Goal: Entertainment & Leisure: Consume media (video, audio)

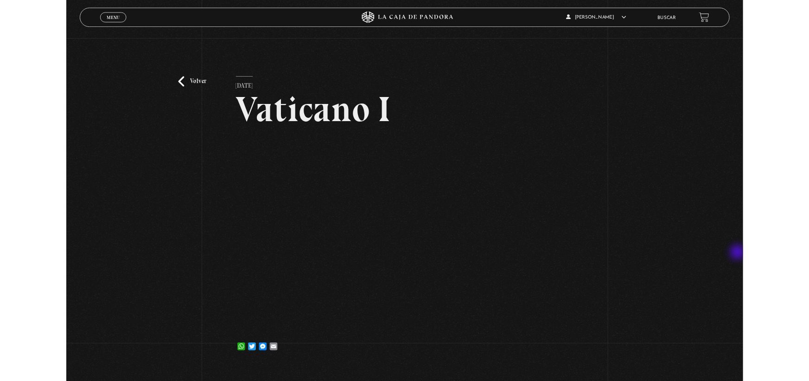
scroll to position [46, 0]
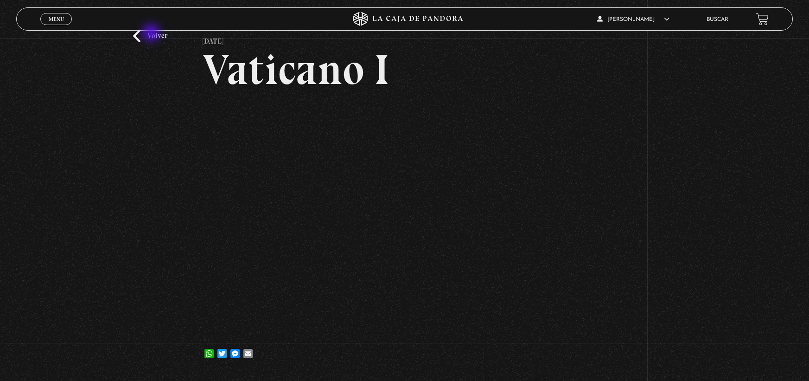
click at [152, 34] on link "Volver" at bounding box center [150, 36] width 34 height 13
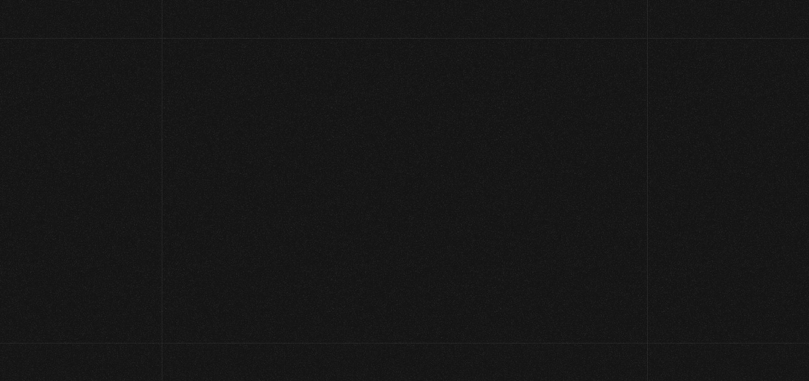
scroll to position [603, 0]
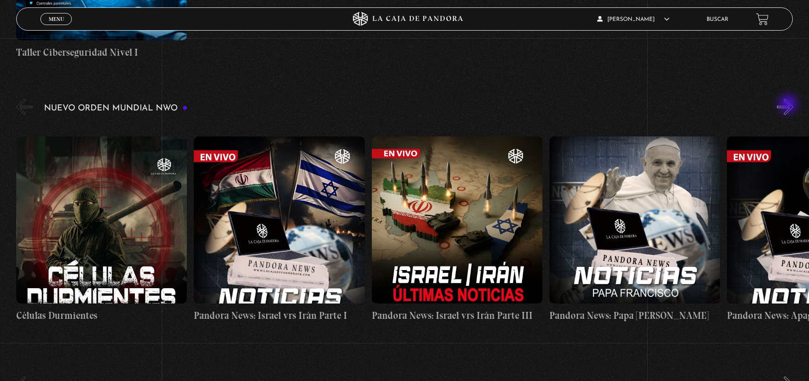
click at [789, 105] on button "»" at bounding box center [785, 107] width 16 height 16
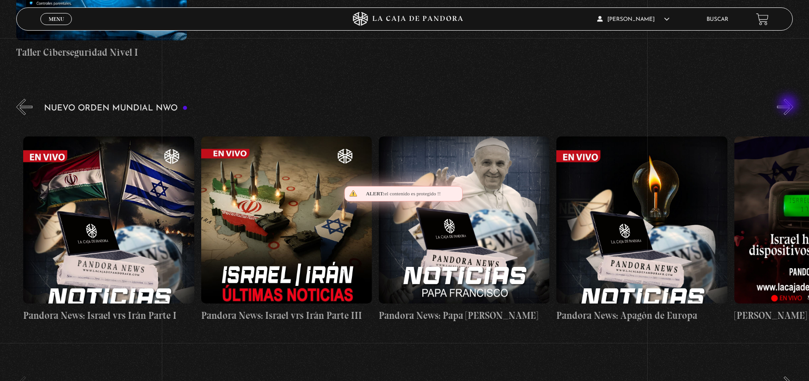
click at [789, 105] on button "»" at bounding box center [785, 107] width 16 height 16
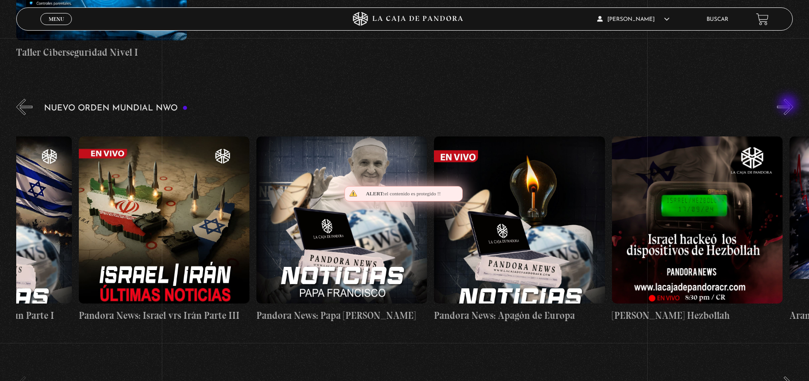
click at [789, 105] on button "»" at bounding box center [785, 107] width 16 height 16
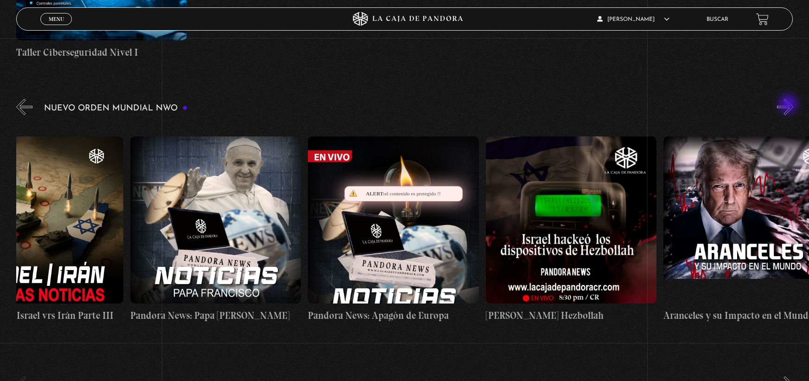
click at [789, 105] on button "»" at bounding box center [785, 107] width 16 height 16
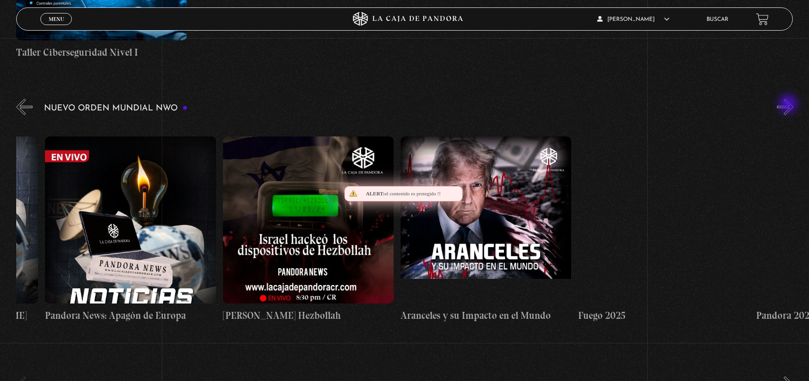
click at [789, 105] on button "»" at bounding box center [785, 107] width 16 height 16
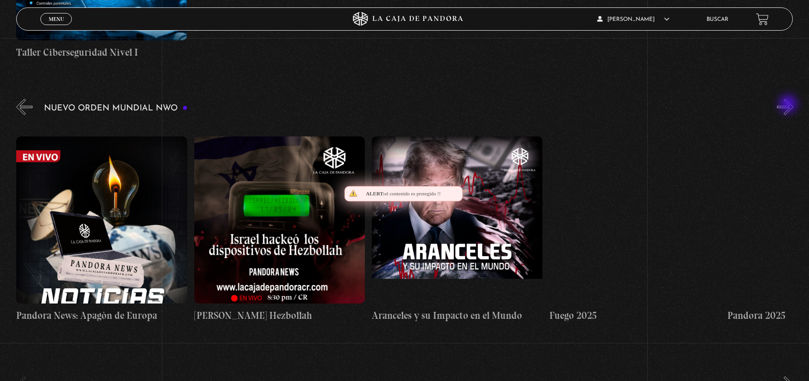
click at [789, 105] on button "»" at bounding box center [785, 107] width 16 height 16
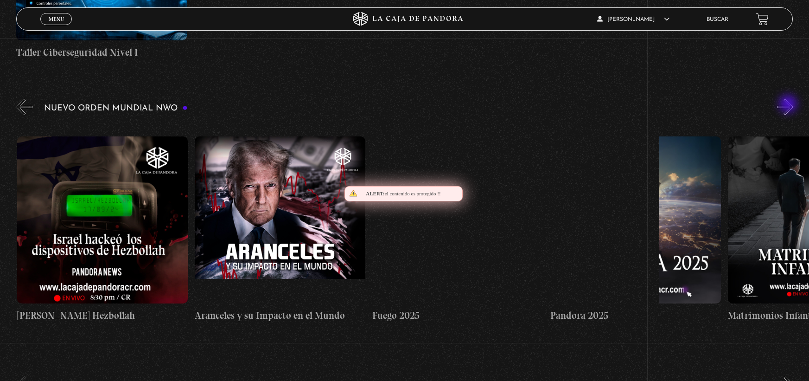
click at [789, 105] on button "»" at bounding box center [785, 107] width 16 height 16
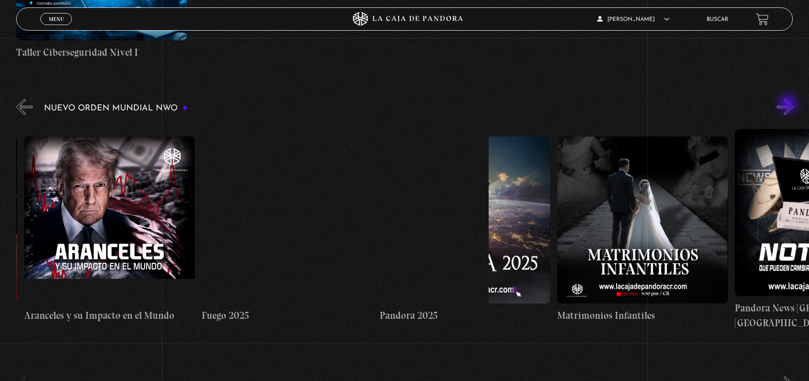
click at [789, 105] on button "»" at bounding box center [785, 107] width 16 height 16
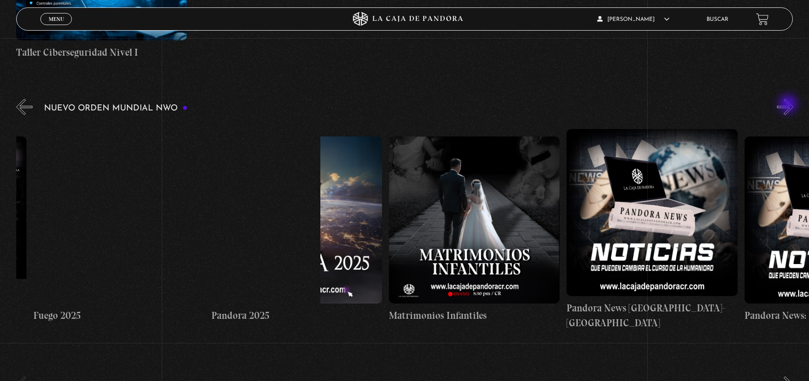
click at [789, 105] on button "»" at bounding box center [785, 107] width 16 height 16
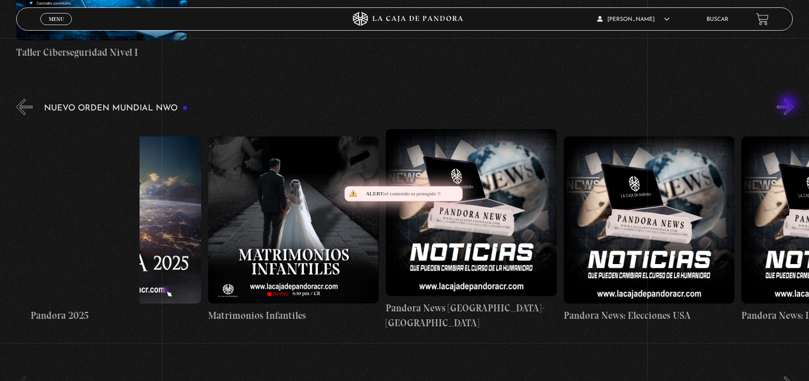
click at [789, 105] on button "»" at bounding box center [785, 107] width 16 height 16
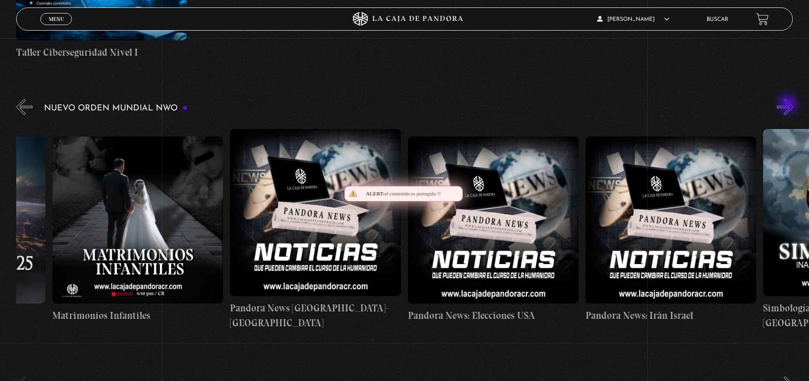
click at [789, 105] on button "»" at bounding box center [785, 107] width 16 height 16
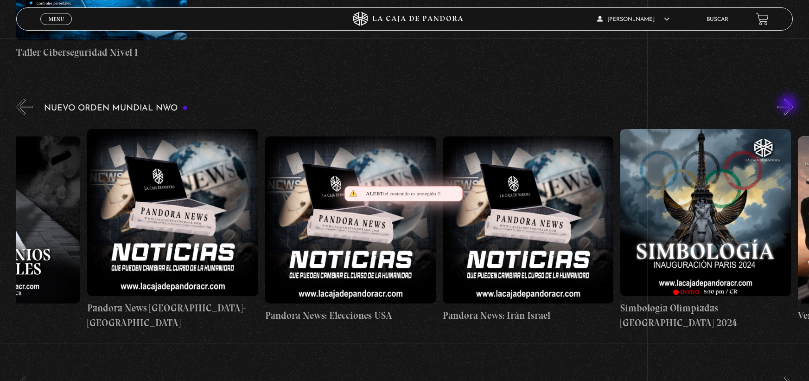
click at [789, 105] on button "»" at bounding box center [785, 107] width 16 height 16
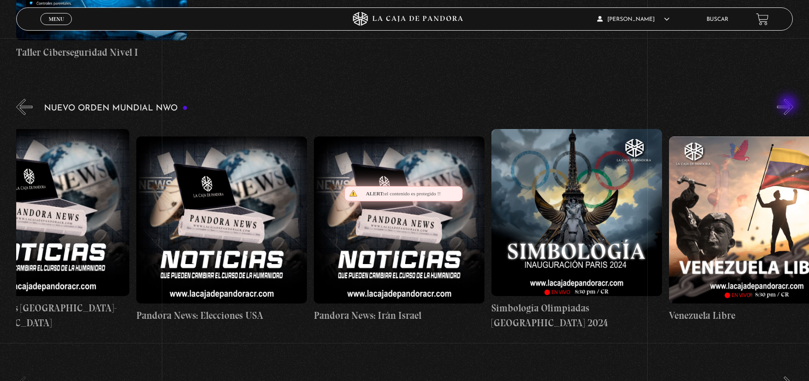
click at [789, 105] on button "»" at bounding box center [785, 107] width 16 height 16
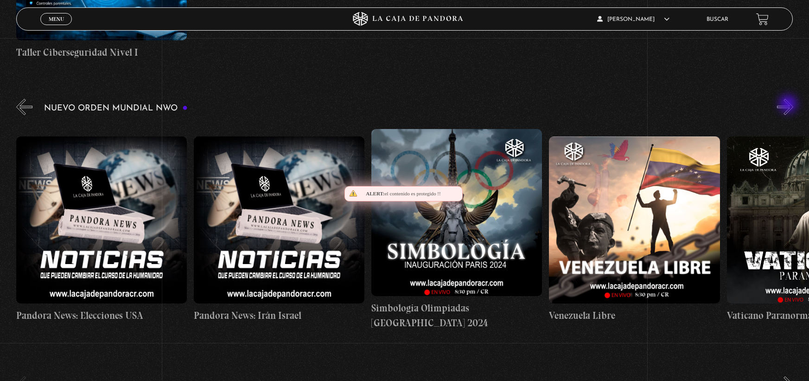
click at [789, 105] on button "»" at bounding box center [785, 107] width 16 height 16
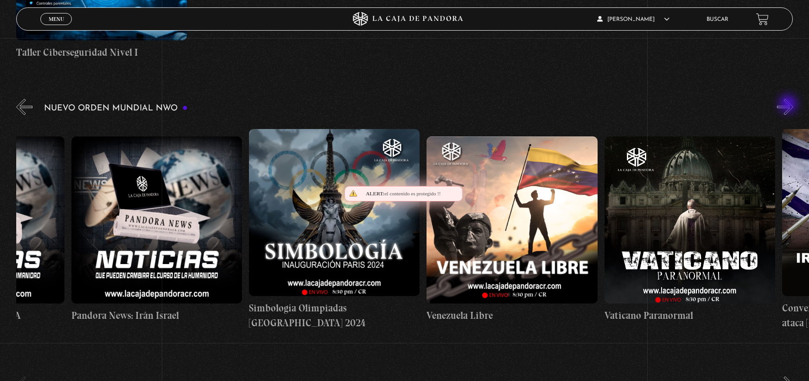
click at [789, 105] on button "»" at bounding box center [785, 107] width 16 height 16
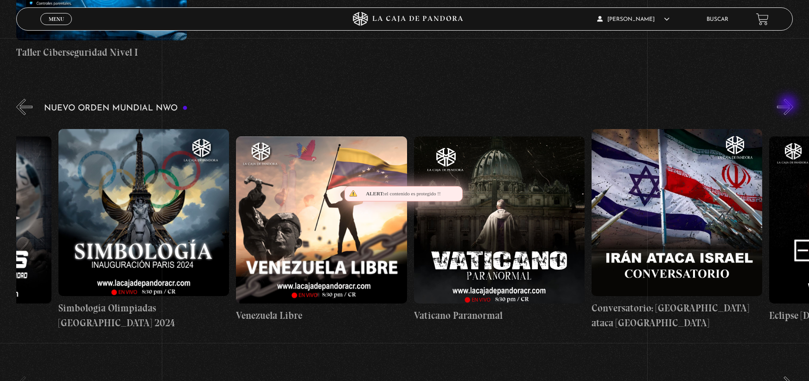
click at [789, 105] on button "»" at bounding box center [785, 107] width 16 height 16
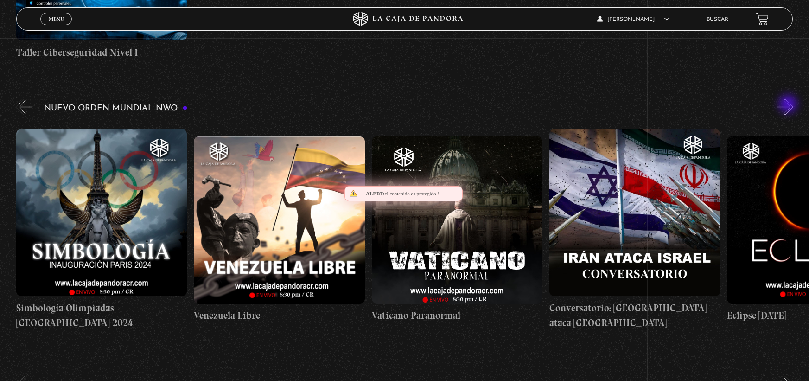
click at [789, 105] on button "»" at bounding box center [785, 107] width 16 height 16
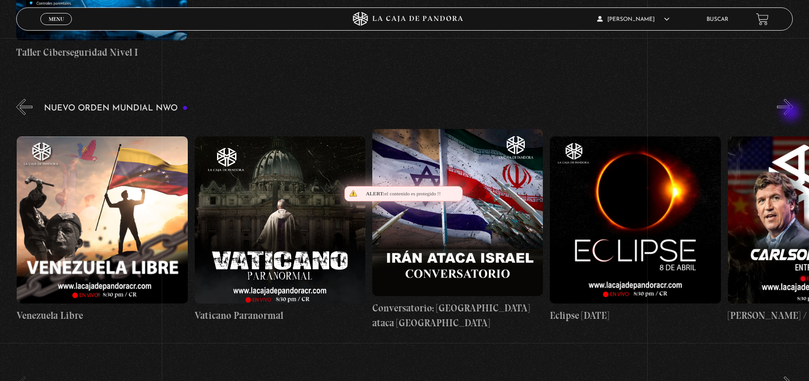
click at [792, 113] on button "»" at bounding box center [785, 107] width 16 height 16
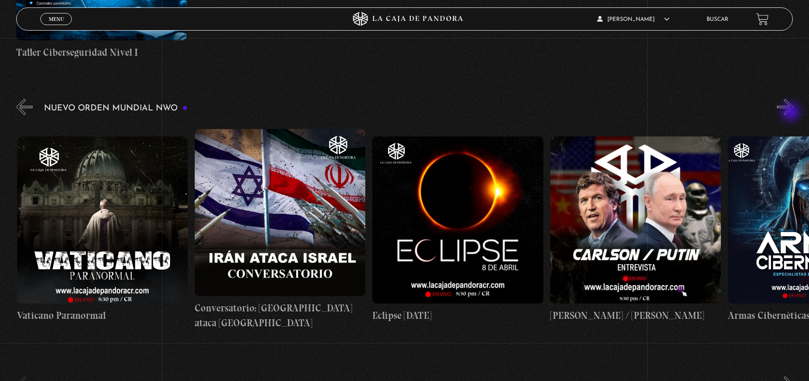
click at [792, 113] on button "»" at bounding box center [785, 107] width 16 height 16
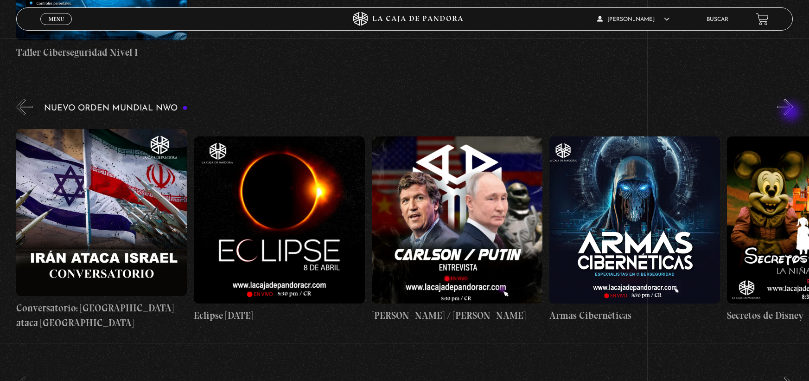
click at [792, 113] on button "»" at bounding box center [785, 107] width 16 height 16
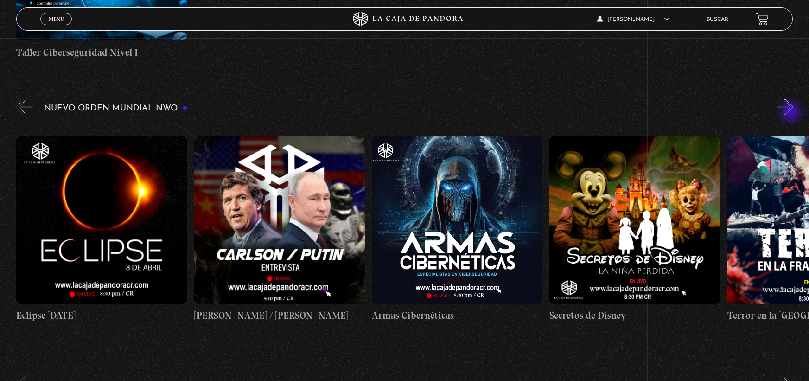
click at [792, 113] on button "»" at bounding box center [785, 107] width 16 height 16
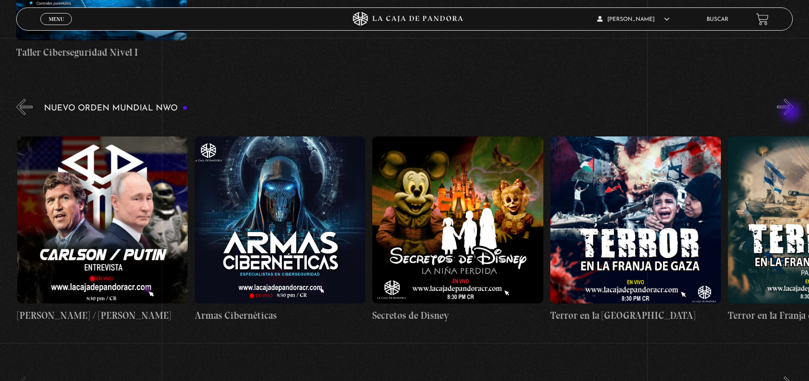
click at [792, 113] on button "»" at bounding box center [785, 107] width 16 height 16
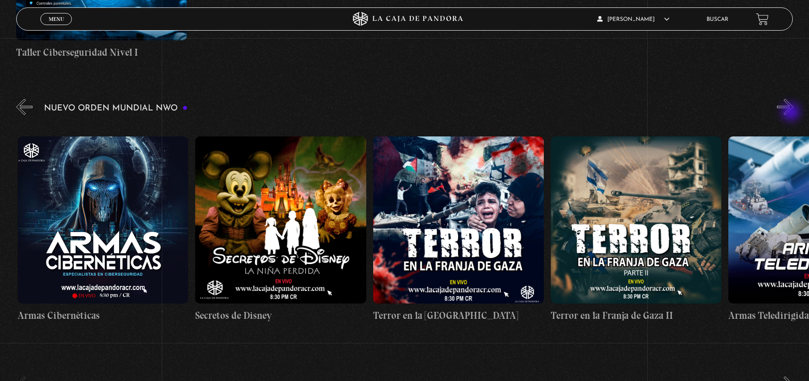
click at [792, 113] on button "»" at bounding box center [785, 107] width 16 height 16
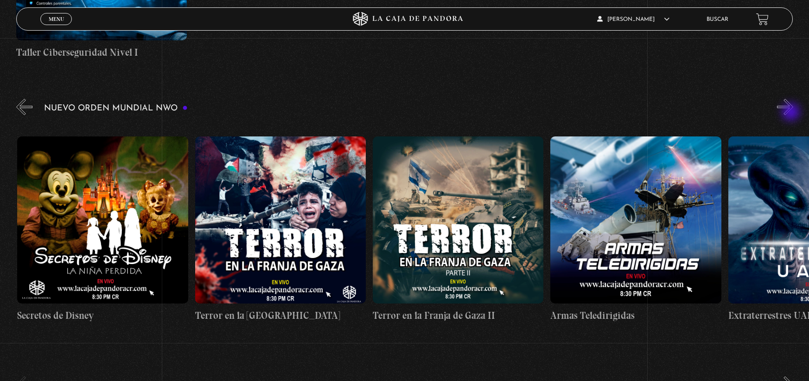
click at [792, 113] on button "»" at bounding box center [785, 107] width 16 height 16
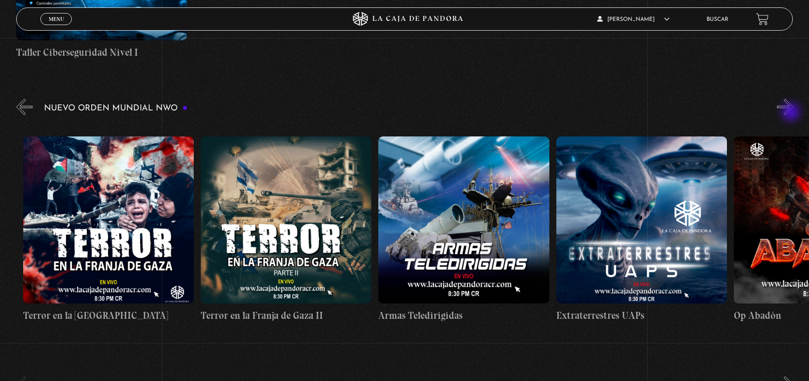
click at [792, 113] on button "»" at bounding box center [785, 107] width 16 height 16
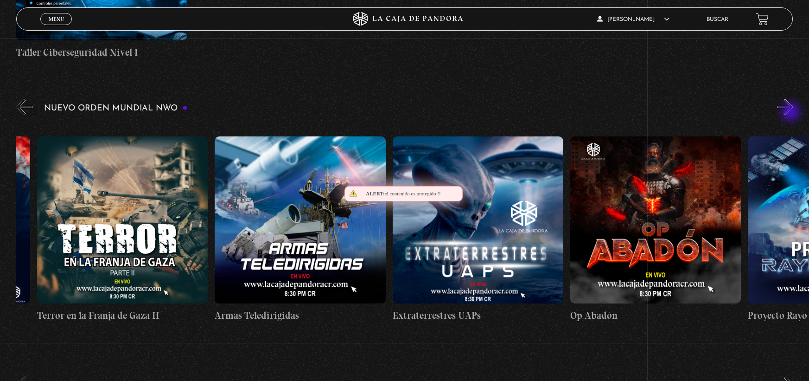
click at [792, 113] on button "»" at bounding box center [785, 107] width 16 height 16
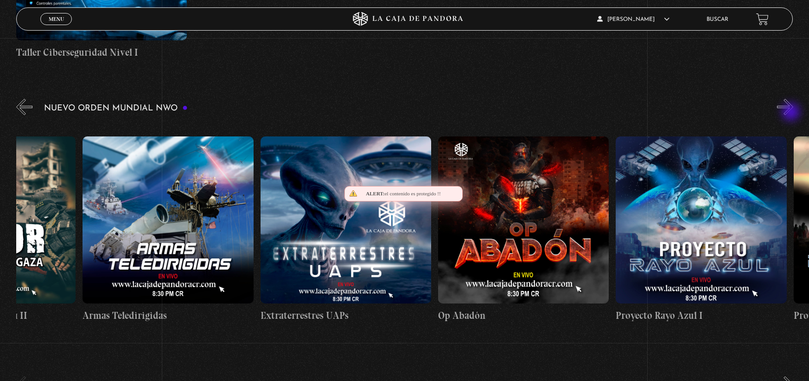
click at [792, 113] on button "»" at bounding box center [785, 107] width 16 height 16
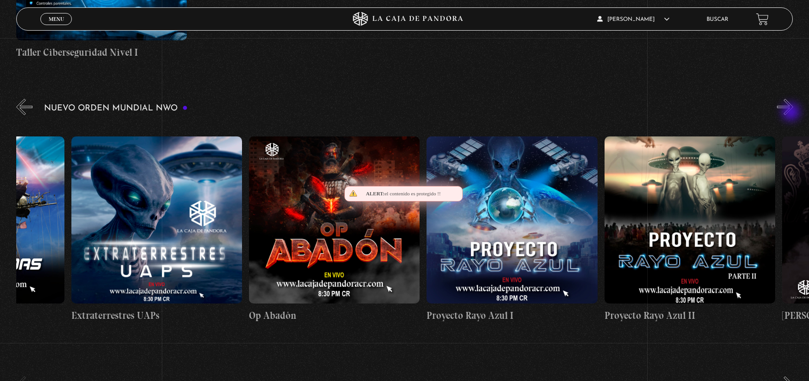
click at [792, 113] on button "»" at bounding box center [785, 107] width 16 height 16
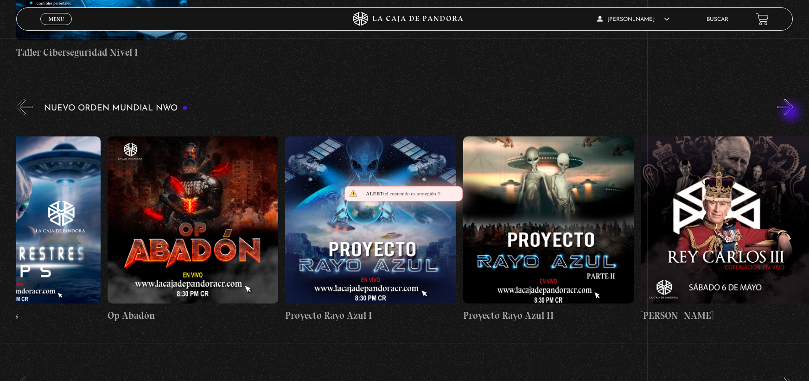
click at [792, 113] on button "»" at bounding box center [785, 107] width 16 height 16
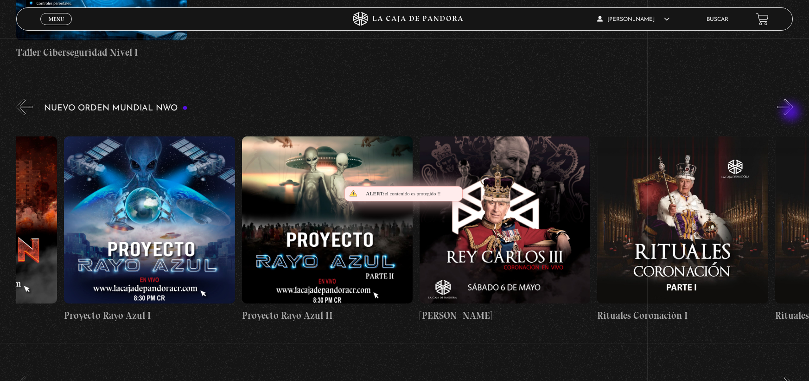
click at [792, 113] on button "»" at bounding box center [785, 107] width 16 height 16
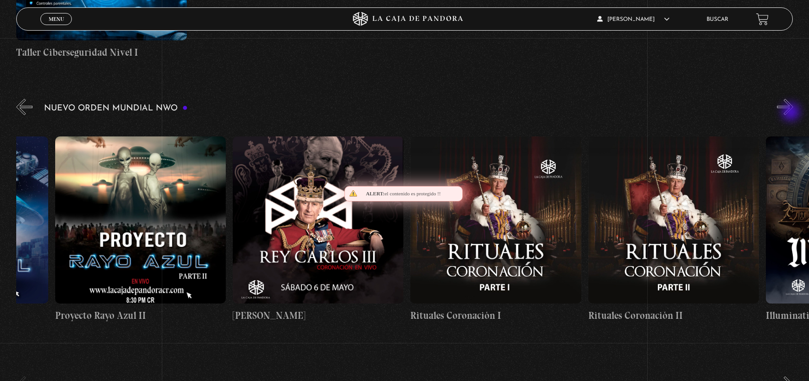
click at [792, 113] on button "»" at bounding box center [785, 107] width 16 height 16
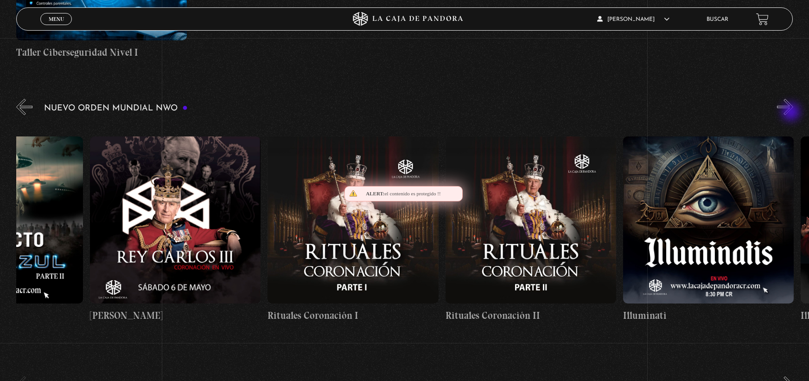
click at [792, 113] on button "»" at bounding box center [785, 107] width 16 height 16
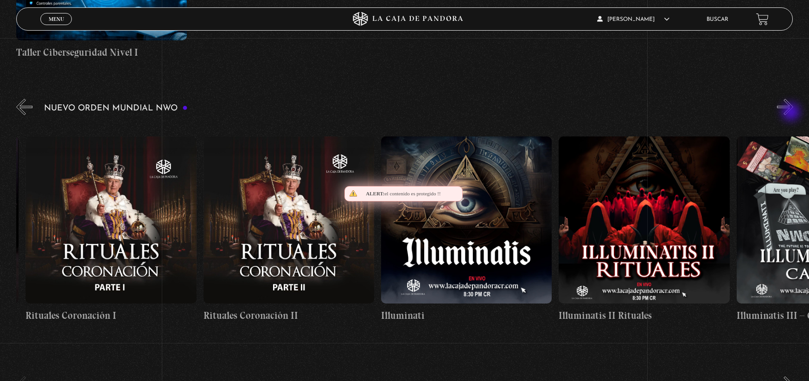
click at [792, 113] on button "»" at bounding box center [785, 107] width 16 height 16
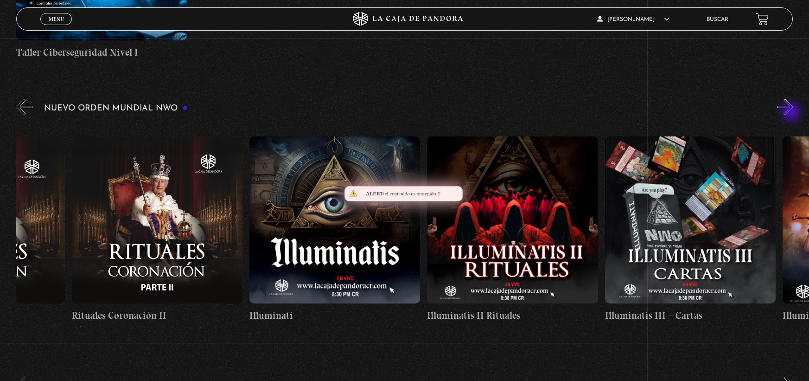
click at [792, 113] on button "»" at bounding box center [785, 107] width 16 height 16
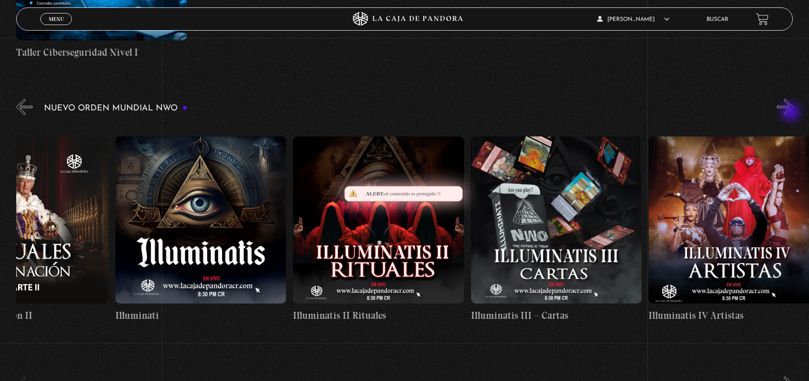
click at [792, 113] on button "»" at bounding box center [785, 107] width 16 height 16
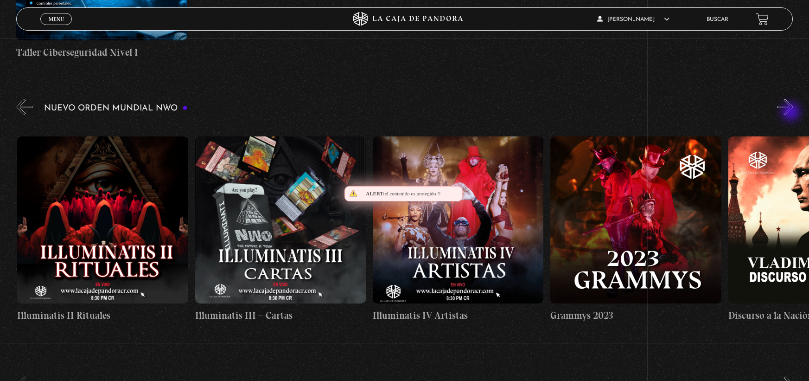
click at [792, 113] on button "»" at bounding box center [785, 107] width 16 height 16
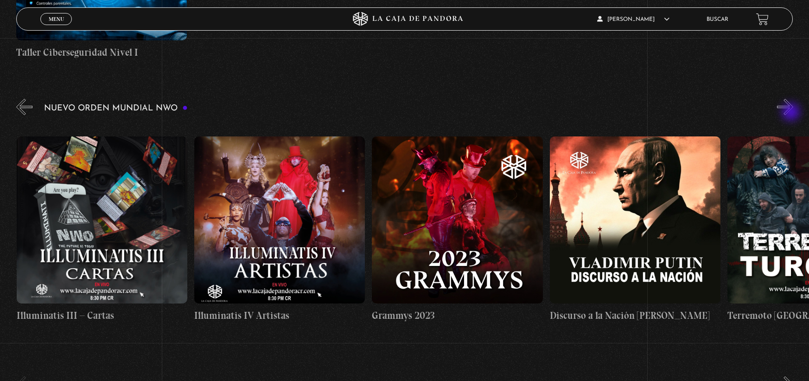
click at [792, 113] on button "»" at bounding box center [785, 107] width 16 height 16
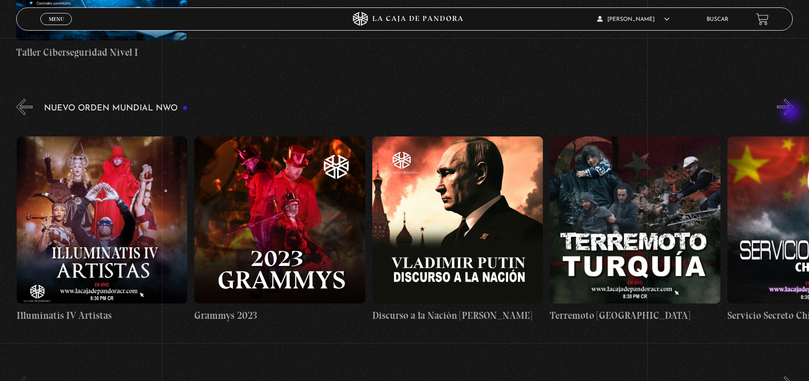
click at [792, 113] on button "»" at bounding box center [785, 107] width 16 height 16
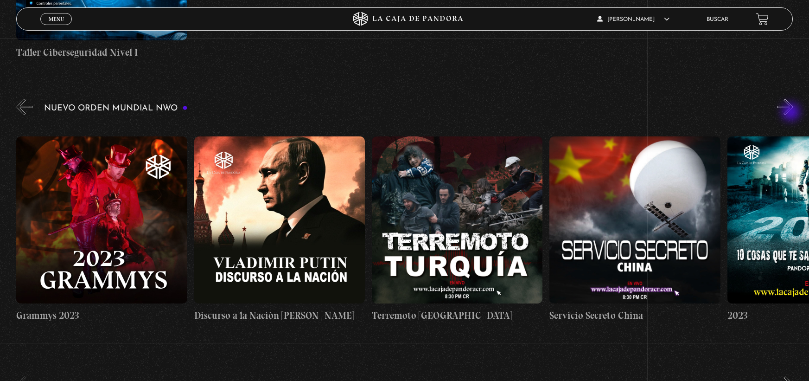
click at [792, 113] on button "»" at bounding box center [785, 107] width 16 height 16
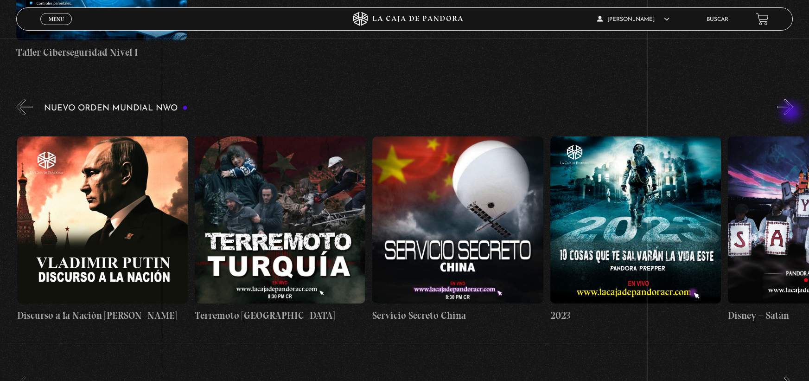
click at [792, 113] on button "»" at bounding box center [785, 107] width 16 height 16
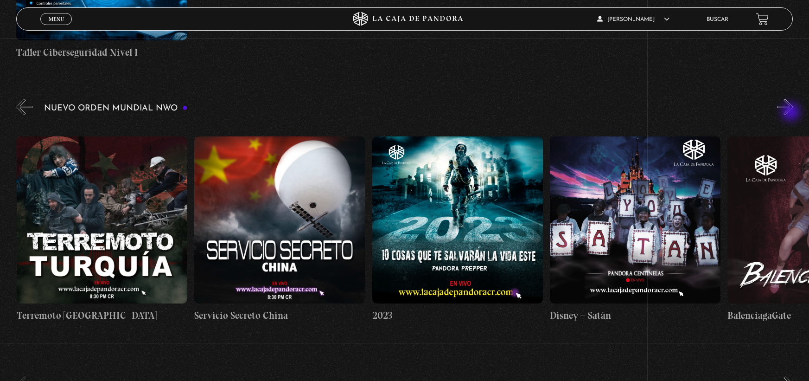
click at [792, 113] on button "»" at bounding box center [785, 107] width 16 height 16
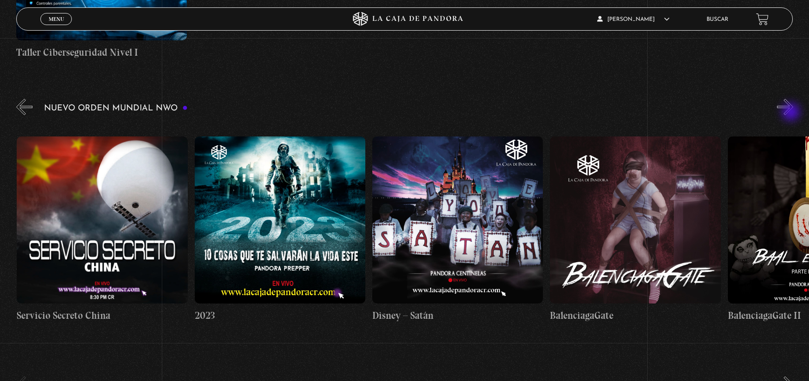
click at [792, 113] on button "»" at bounding box center [785, 107] width 16 height 16
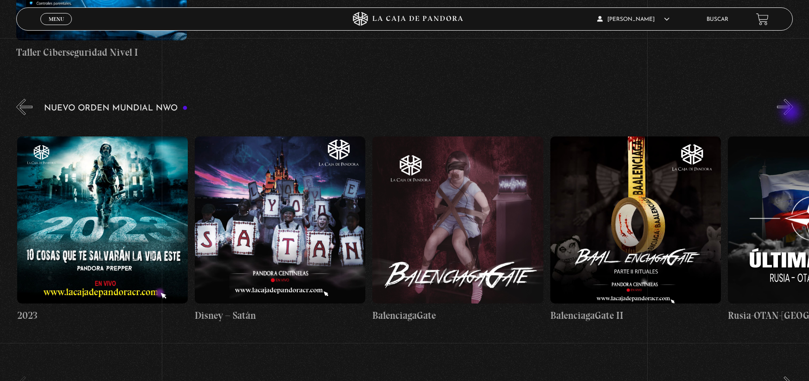
click at [792, 113] on button "»" at bounding box center [785, 107] width 16 height 16
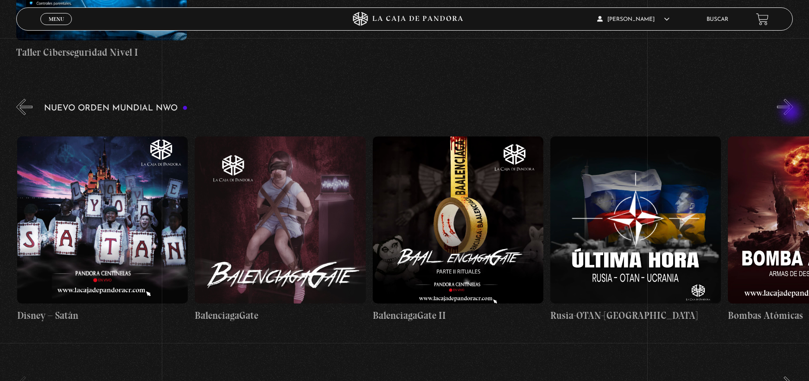
click at [792, 113] on button "»" at bounding box center [785, 107] width 16 height 16
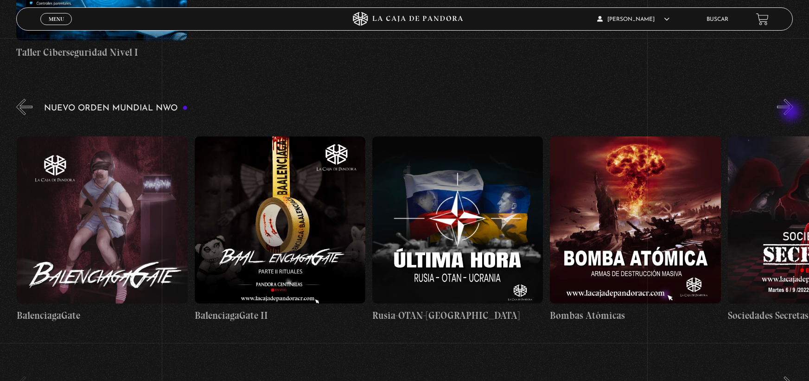
click at [792, 113] on button "»" at bounding box center [785, 107] width 16 height 16
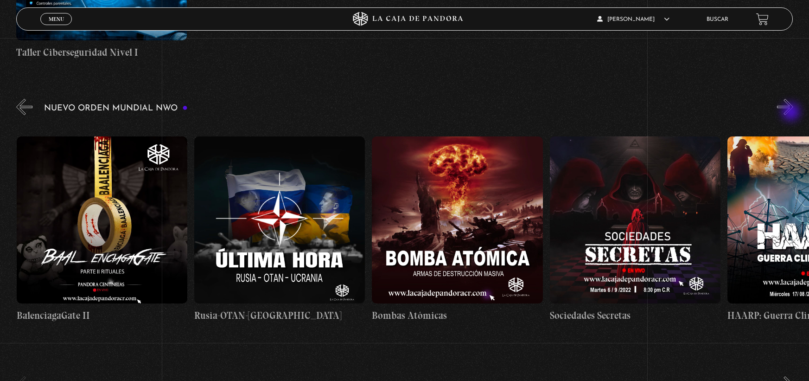
click at [792, 113] on button "»" at bounding box center [785, 107] width 16 height 16
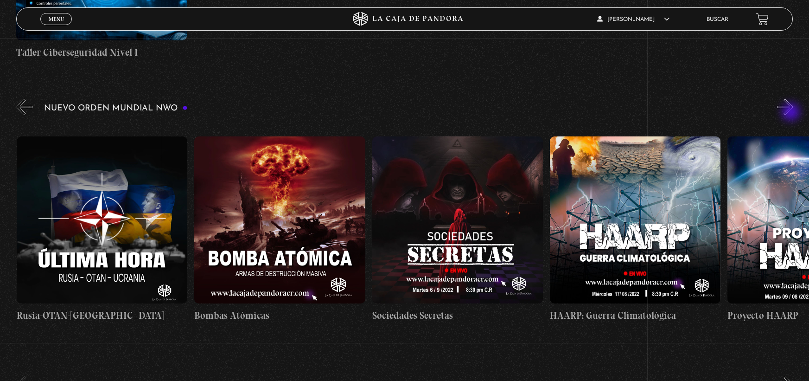
click at [792, 113] on button "»" at bounding box center [785, 107] width 16 height 16
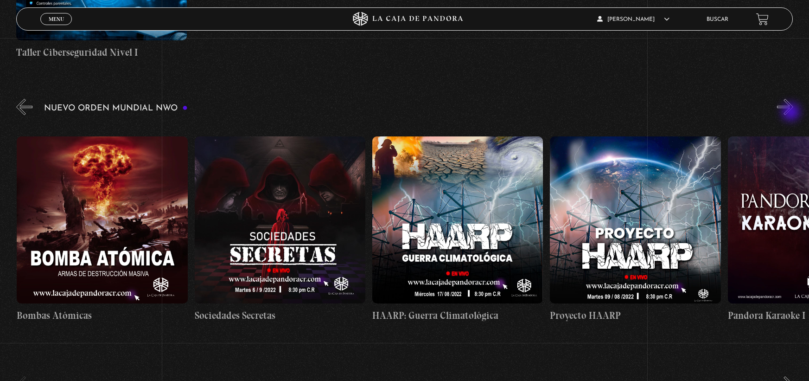
click at [792, 113] on button "»" at bounding box center [785, 107] width 16 height 16
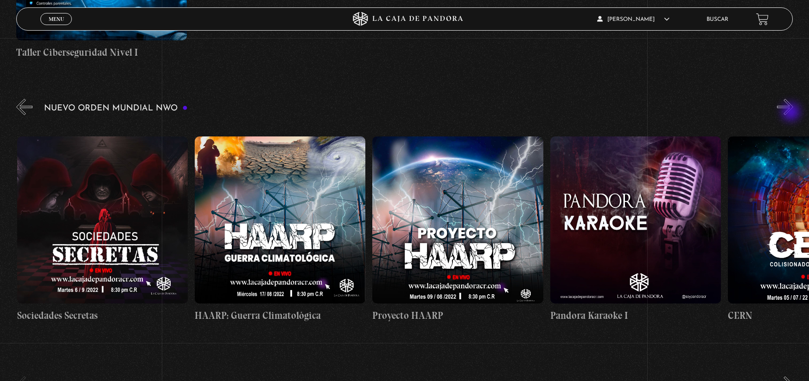
click at [792, 113] on button "»" at bounding box center [785, 107] width 16 height 16
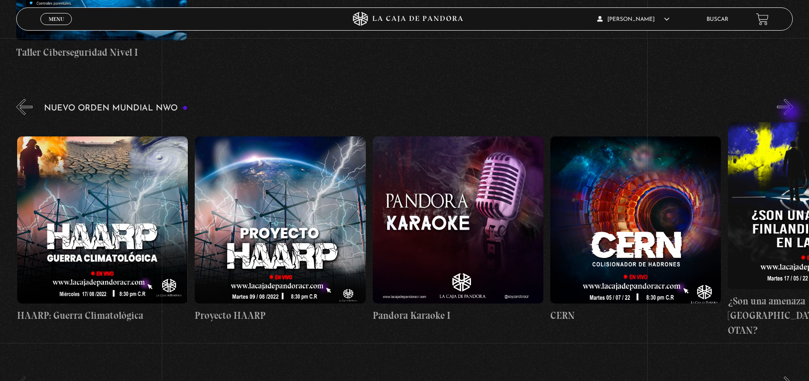
click at [792, 113] on button "»" at bounding box center [785, 107] width 16 height 16
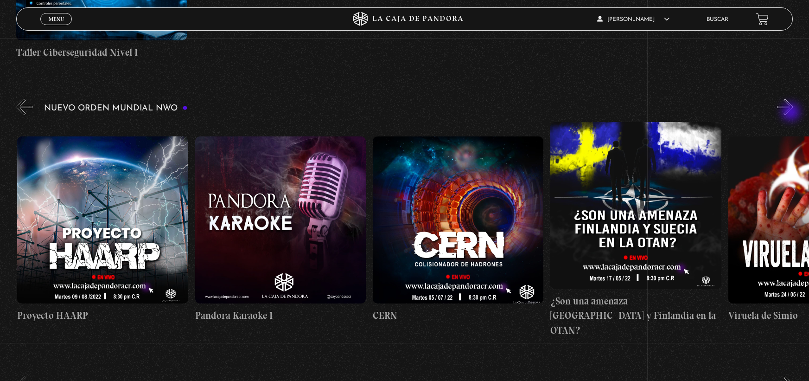
click at [792, 113] on button "»" at bounding box center [785, 107] width 16 height 16
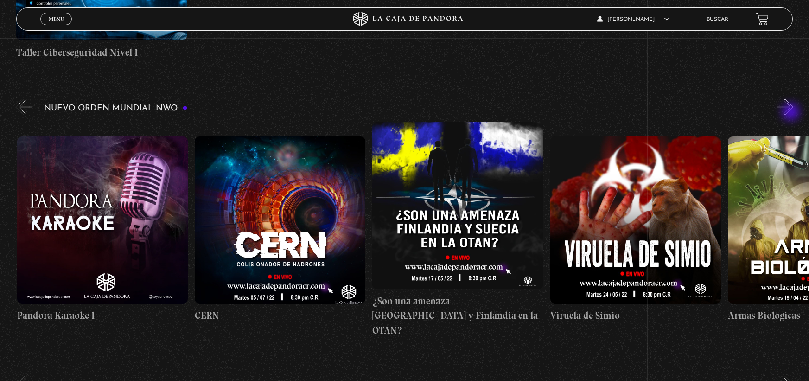
click at [792, 113] on button "»" at bounding box center [785, 107] width 16 height 16
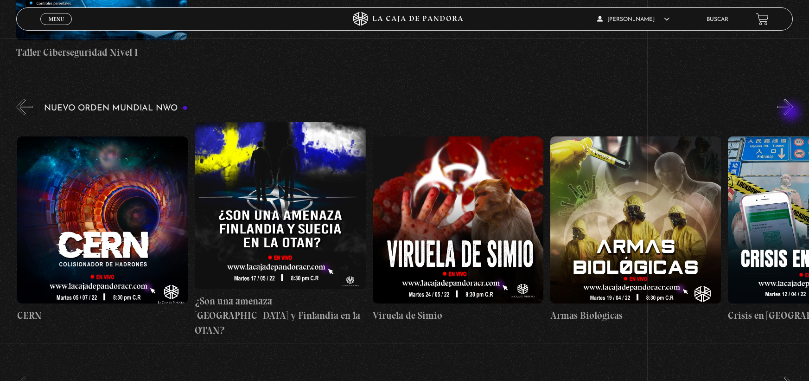
click at [792, 113] on button "»" at bounding box center [785, 107] width 16 height 16
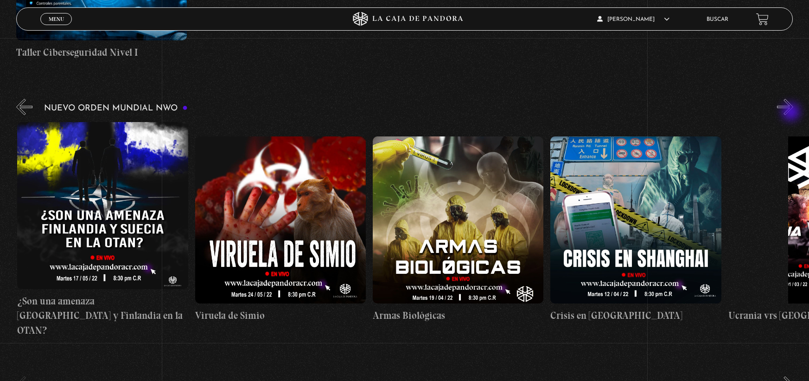
click at [792, 113] on button "»" at bounding box center [785, 107] width 16 height 16
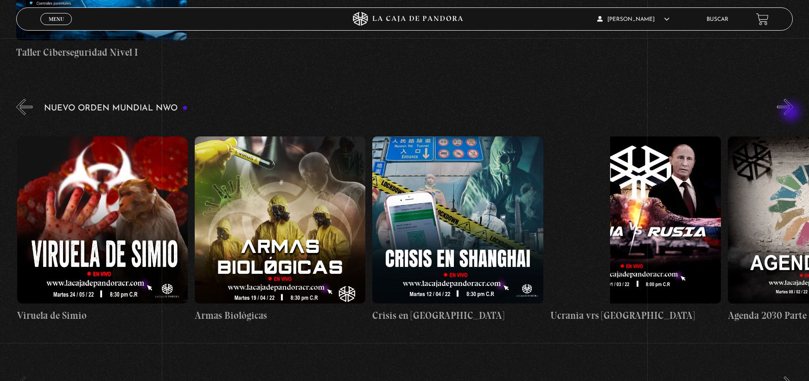
click at [792, 113] on button "»" at bounding box center [785, 107] width 16 height 16
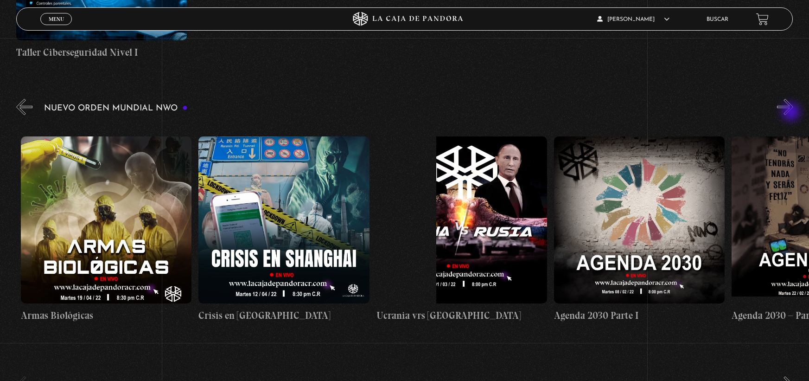
click at [792, 113] on button "»" at bounding box center [785, 107] width 16 height 16
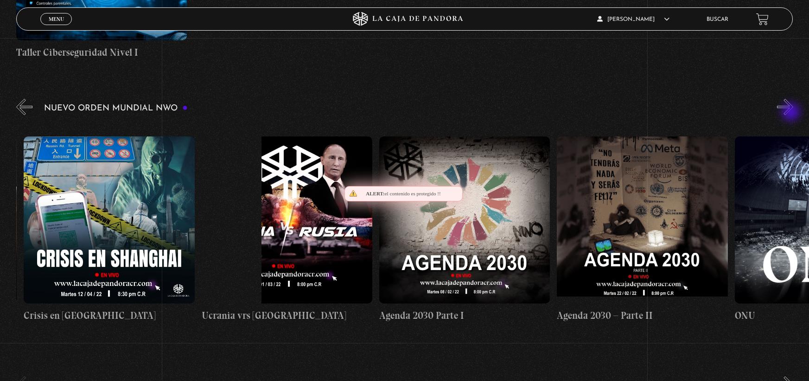
click at [792, 113] on button "»" at bounding box center [785, 107] width 16 height 16
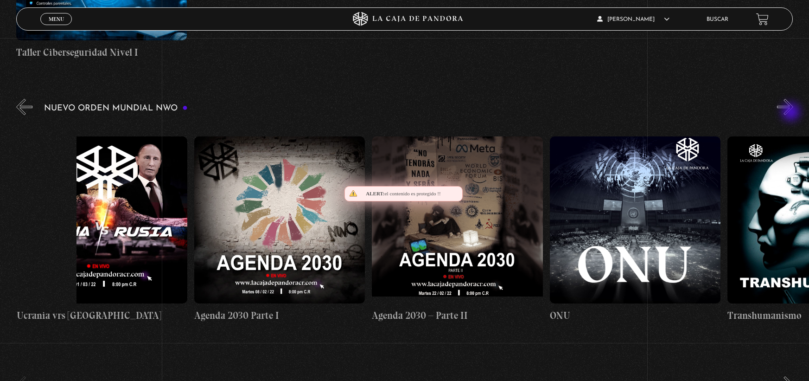
click at [792, 113] on button "»" at bounding box center [785, 107] width 16 height 16
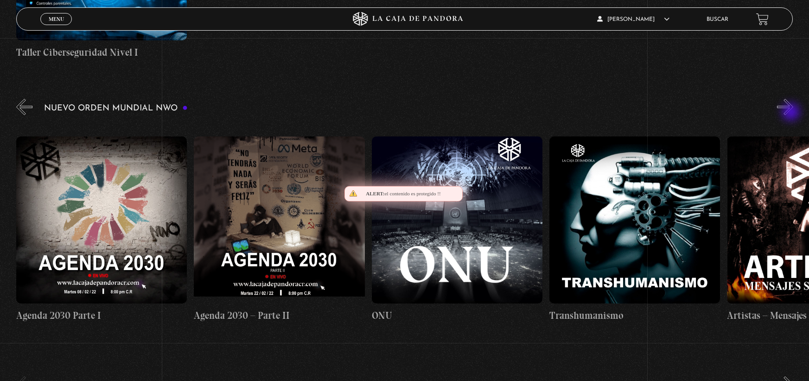
click at [792, 113] on button "»" at bounding box center [785, 107] width 16 height 16
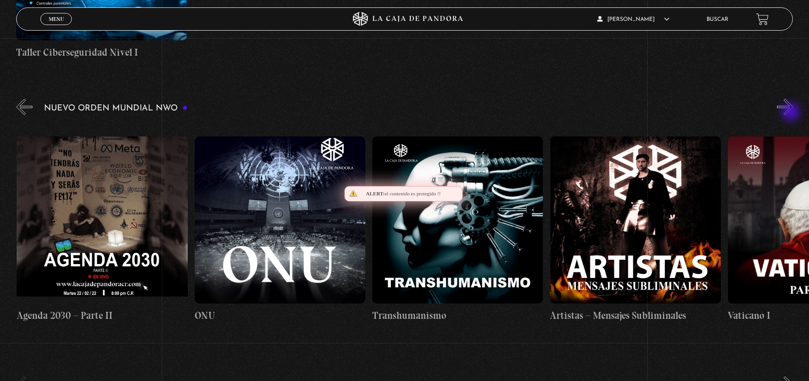
click at [792, 113] on button "»" at bounding box center [785, 107] width 16 height 16
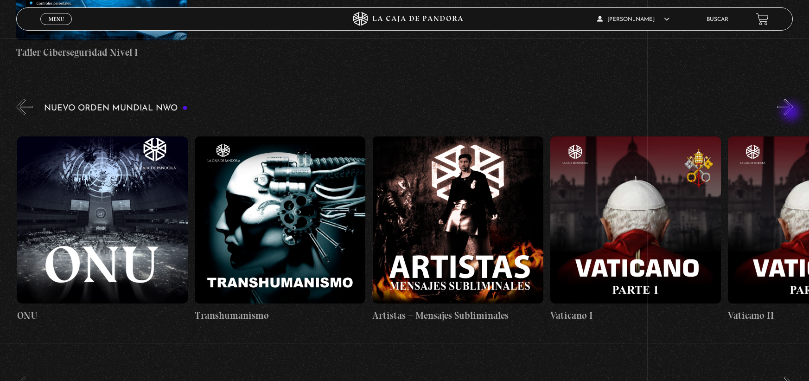
click at [792, 113] on button "»" at bounding box center [785, 107] width 16 height 16
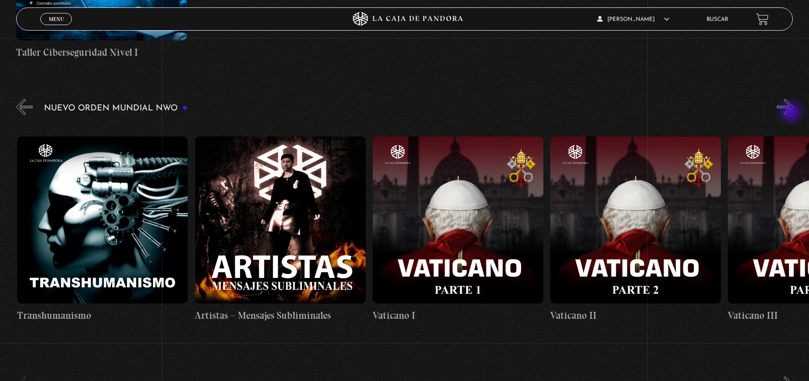
click at [792, 113] on button "»" at bounding box center [785, 107] width 16 height 16
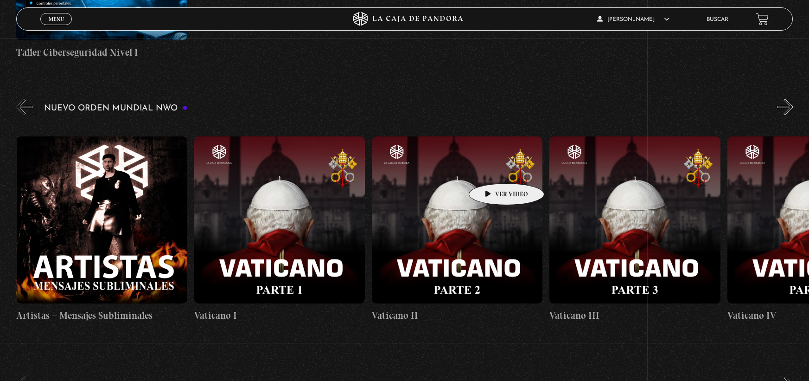
scroll to position [0, 10490]
click at [442, 183] on figure at bounding box center [457, 219] width 171 height 167
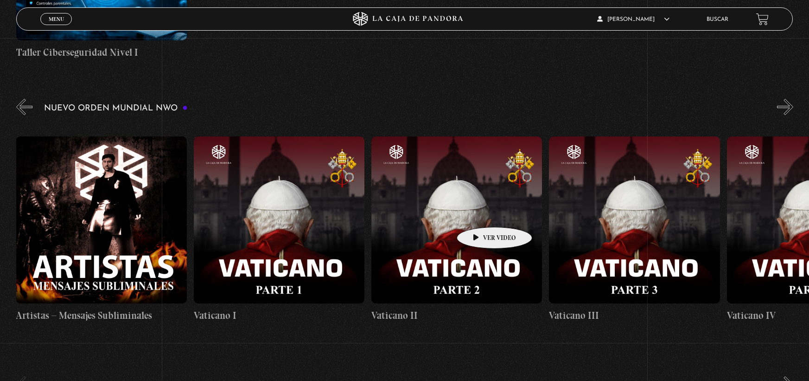
click at [480, 213] on figure at bounding box center [457, 219] width 171 height 167
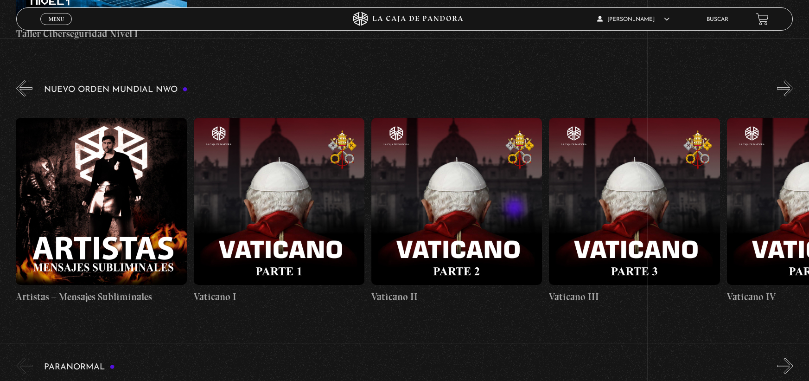
scroll to position [603, 0]
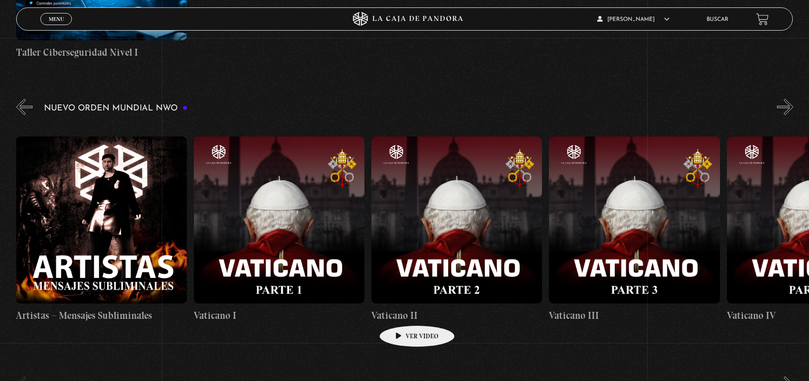
click at [403, 311] on h4 "Vaticano II" at bounding box center [457, 315] width 171 height 15
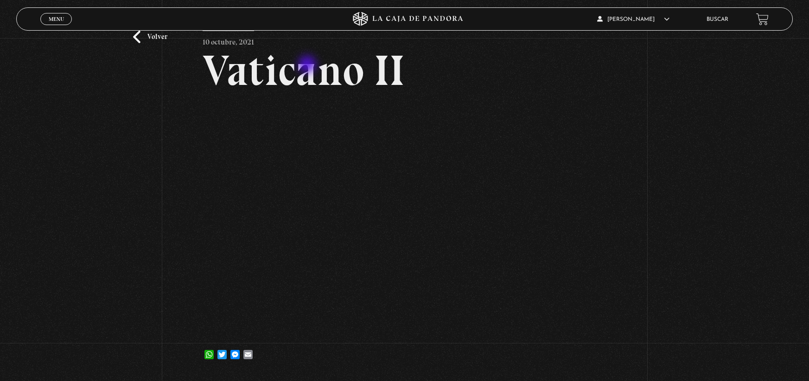
scroll to position [45, 0]
